Goal: Task Accomplishment & Management: Use online tool/utility

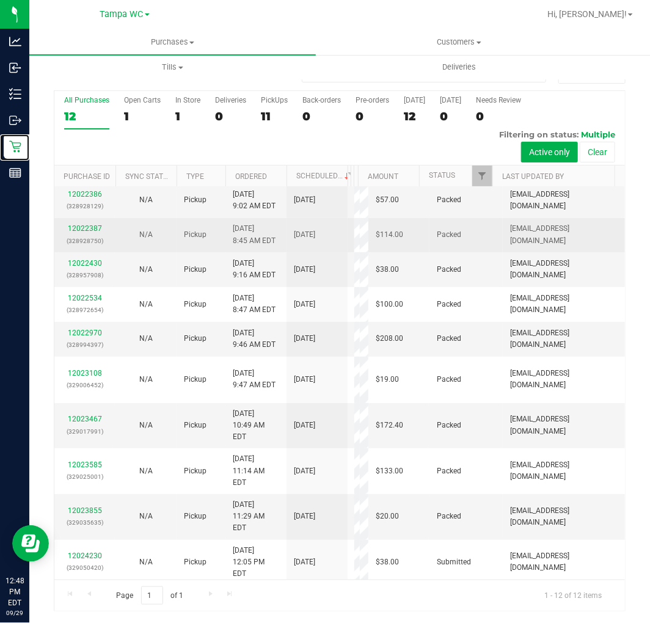
scroll to position [60, 0]
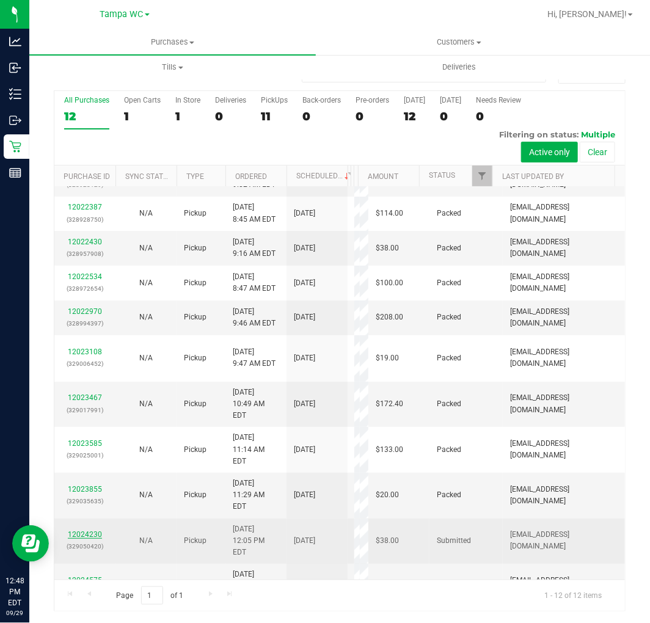
click at [95, 530] on link "12024230" at bounding box center [85, 534] width 34 height 9
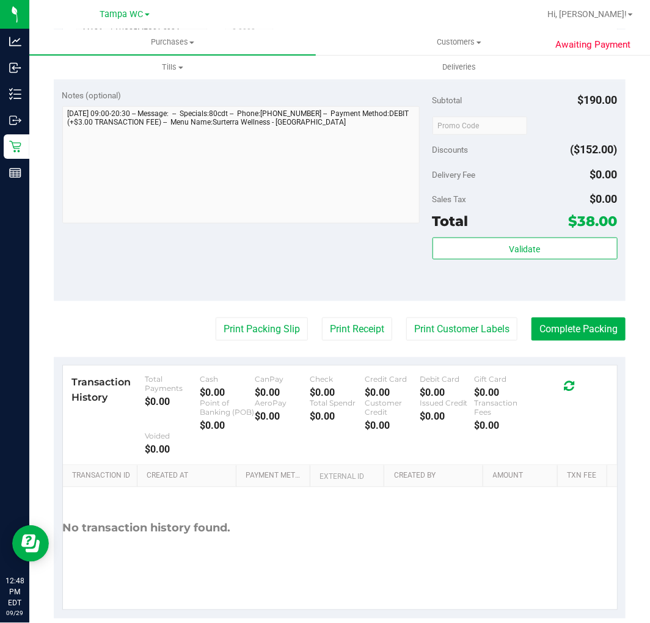
scroll to position [425, 0]
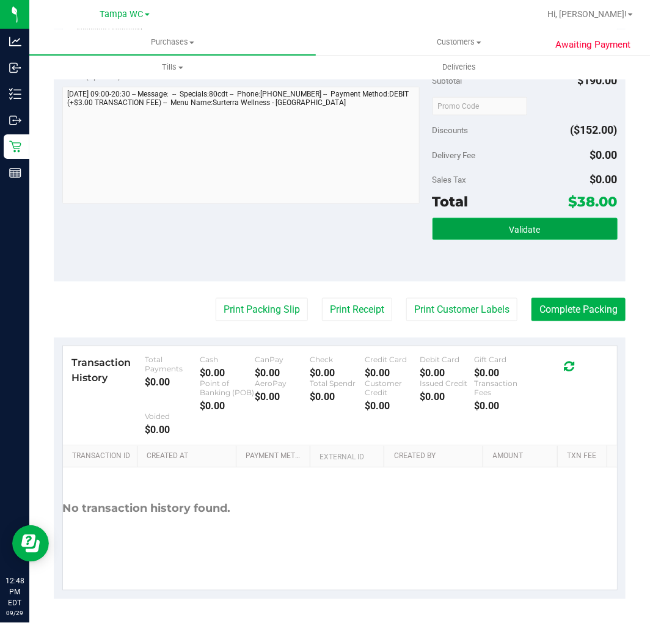
drag, startPoint x: 514, startPoint y: 234, endPoint x: 516, endPoint y: 228, distance: 6.4
click at [514, 234] on button "Validate" at bounding box center [524, 229] width 185 height 22
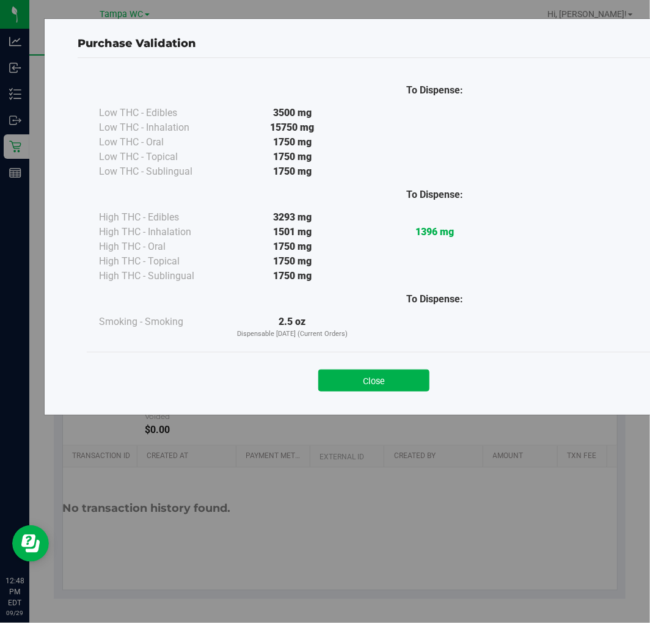
click at [510, 179] on div "To Dispense: High THC - Edibles 3293 mg 1396 mg" at bounding box center [374, 231] width 550 height 104
click at [347, 371] on button "Close" at bounding box center [373, 381] width 111 height 22
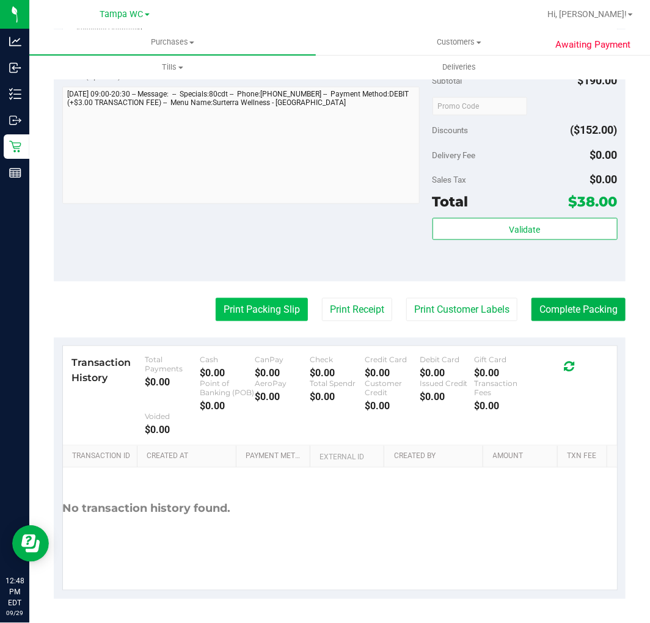
click at [242, 313] on button "Print Packing Slip" at bounding box center [262, 309] width 92 height 23
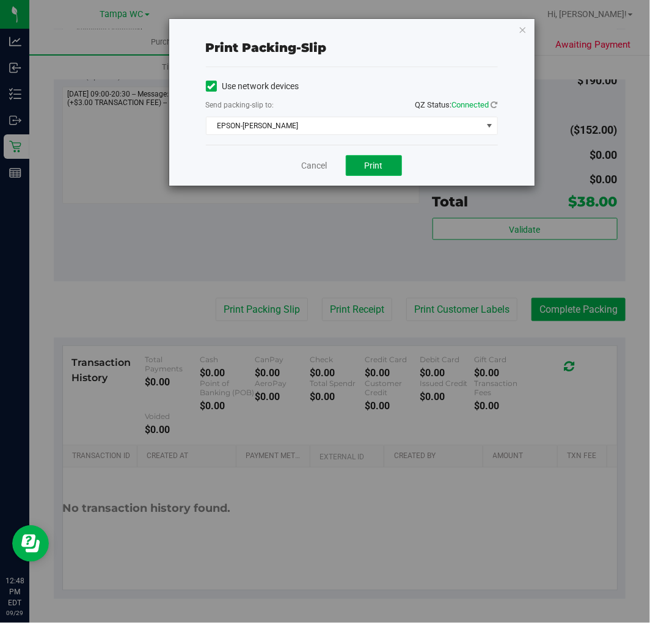
click at [370, 171] on button "Print" at bounding box center [374, 165] width 56 height 21
click at [308, 166] on link "Cancel" at bounding box center [315, 165] width 26 height 13
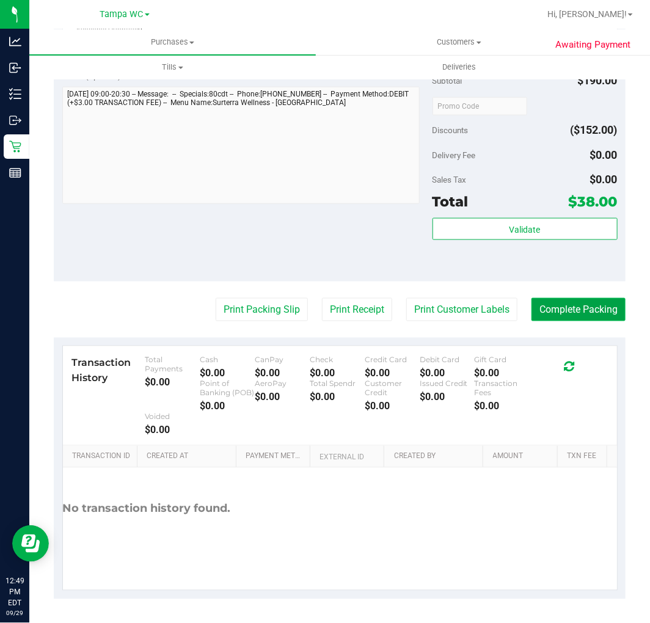
click at [550, 304] on button "Complete Packing" at bounding box center [578, 309] width 94 height 23
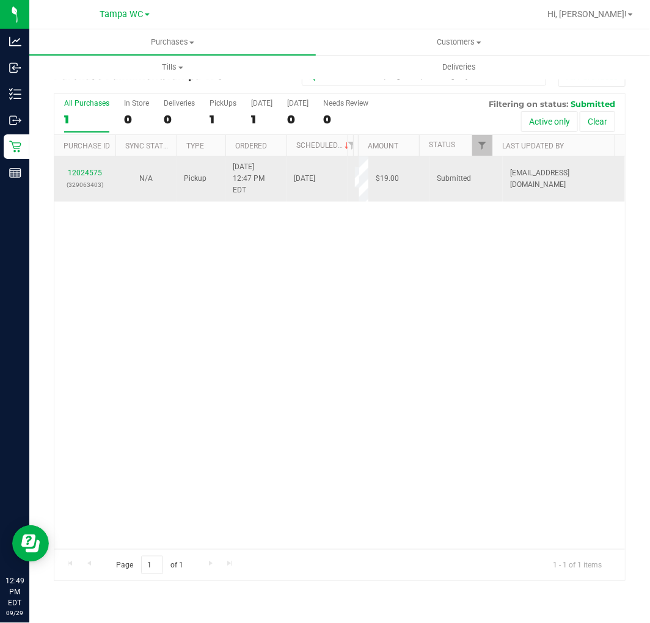
click at [104, 188] on td "12024575 (329063403)" at bounding box center [84, 178] width 61 height 45
click at [76, 169] on link "12024575" at bounding box center [85, 173] width 34 height 9
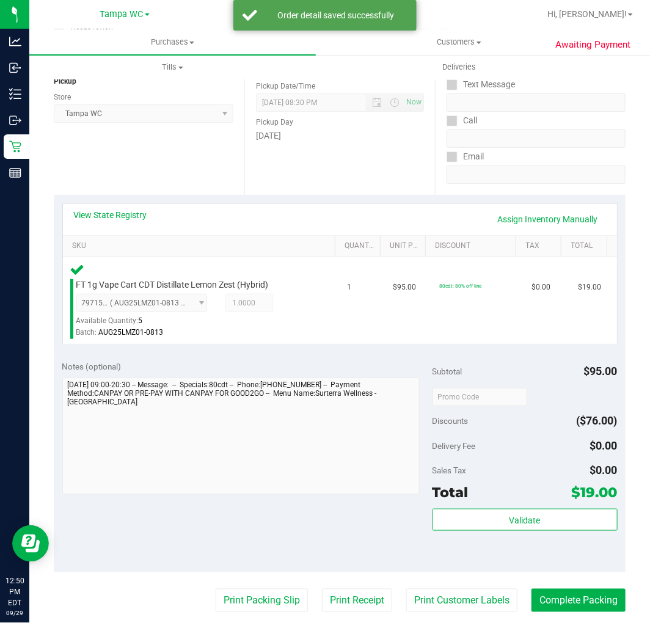
scroll to position [425, 0]
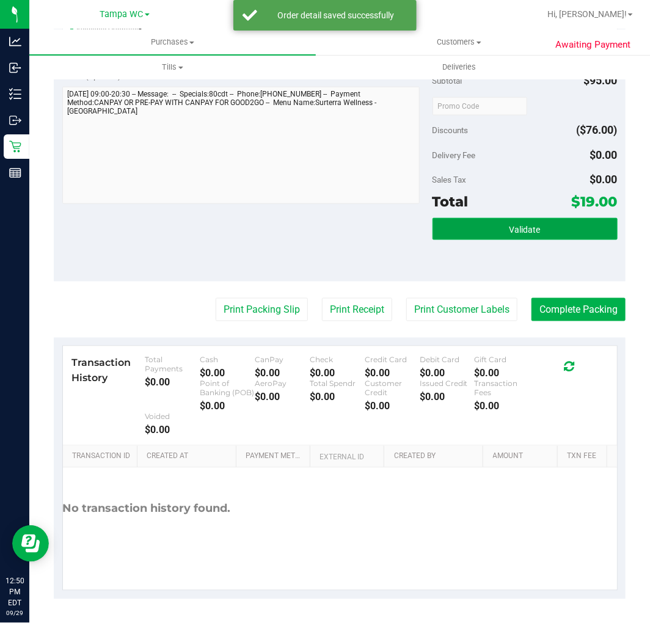
click at [534, 230] on button "Validate" at bounding box center [524, 229] width 185 height 22
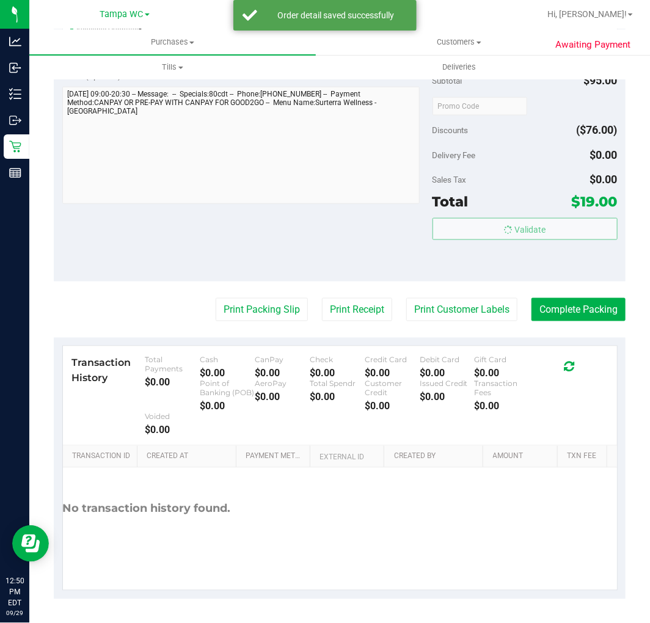
click at [504, 139] on body "Analytics Inbound Inventory Outbound Retail Reports 12:50 PM EDT [DATE] 09/29 T…" at bounding box center [325, 311] width 650 height 623
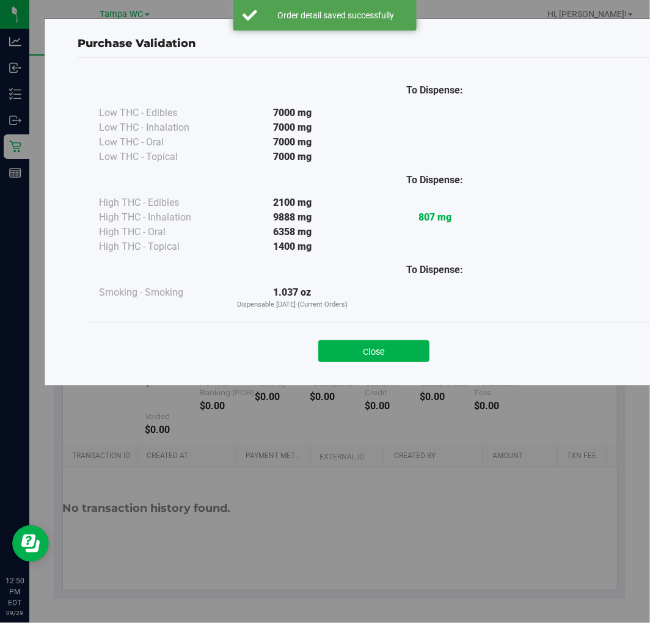
drag, startPoint x: 337, startPoint y: 351, endPoint x: 350, endPoint y: 354, distance: 13.9
click at [338, 351] on button "Close" at bounding box center [373, 351] width 111 height 22
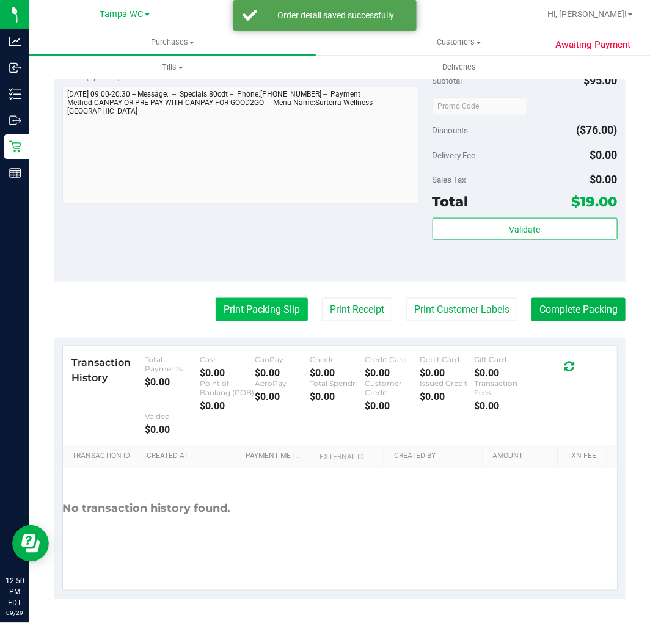
click at [216, 318] on button "Print Packing Slip" at bounding box center [262, 309] width 92 height 23
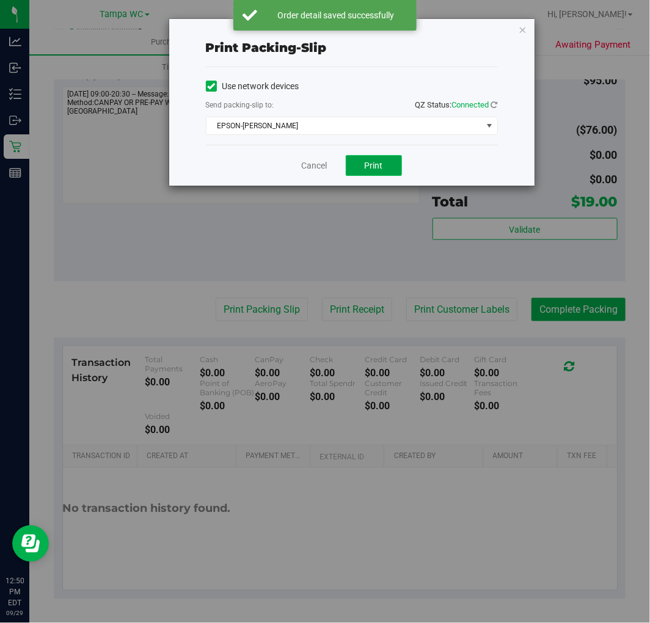
click at [360, 169] on button "Print" at bounding box center [374, 165] width 56 height 21
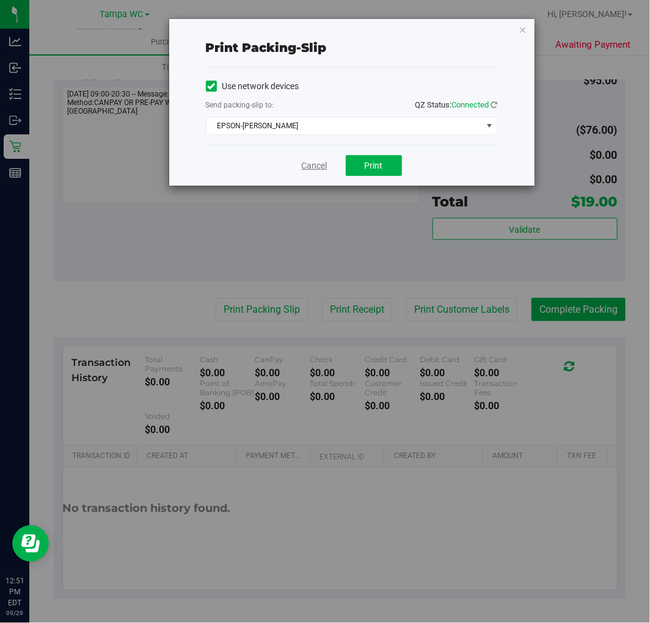
click at [315, 161] on link "Cancel" at bounding box center [315, 165] width 26 height 13
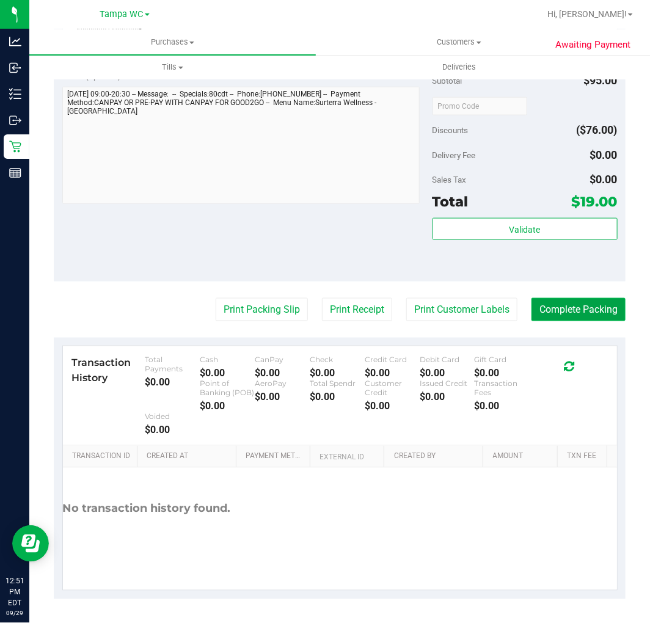
click at [564, 301] on button "Complete Packing" at bounding box center [578, 309] width 94 height 23
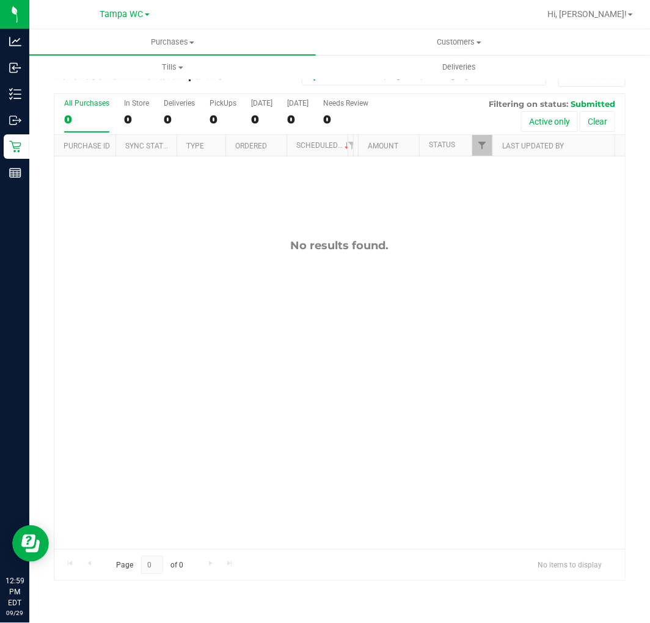
click at [503, 490] on div "No results found." at bounding box center [339, 393] width 570 height 475
